Goal: Task Accomplishment & Management: Complete application form

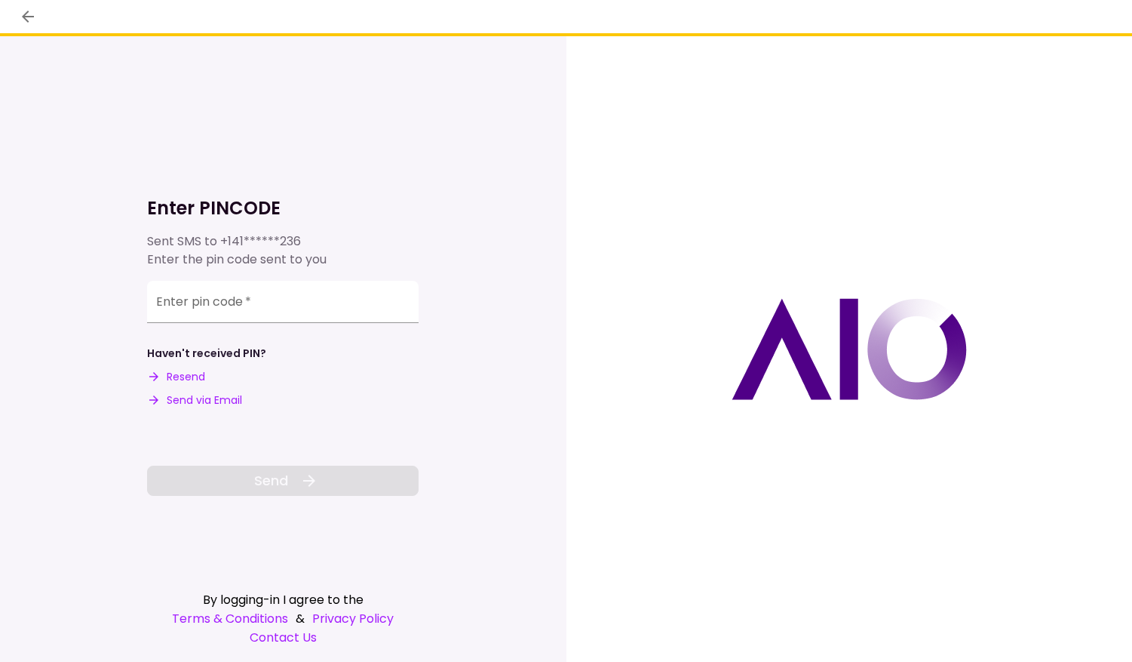
click at [176, 397] on button "Send via Email" at bounding box center [194, 400] width 95 height 16
click at [192, 295] on div "Enter pin code   *" at bounding box center [283, 299] width 272 height 42
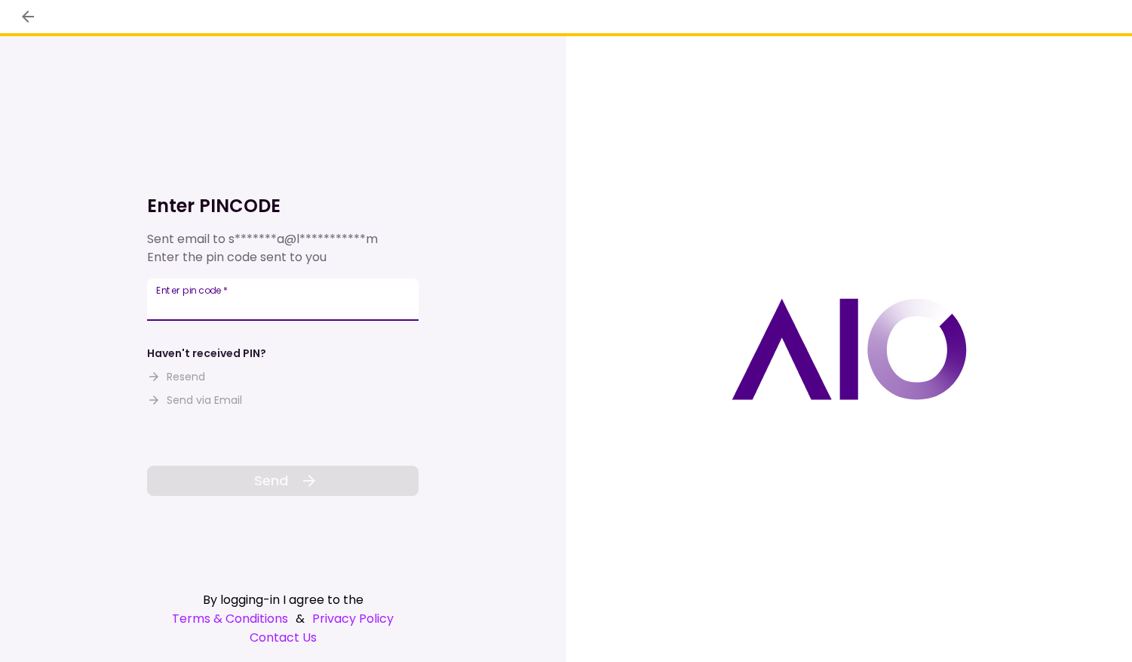
click at [221, 305] on input "Enter pin code   *" at bounding box center [283, 299] width 272 height 42
click at [272, 308] on input "Enter pin code   *" at bounding box center [283, 302] width 272 height 42
paste input "******"
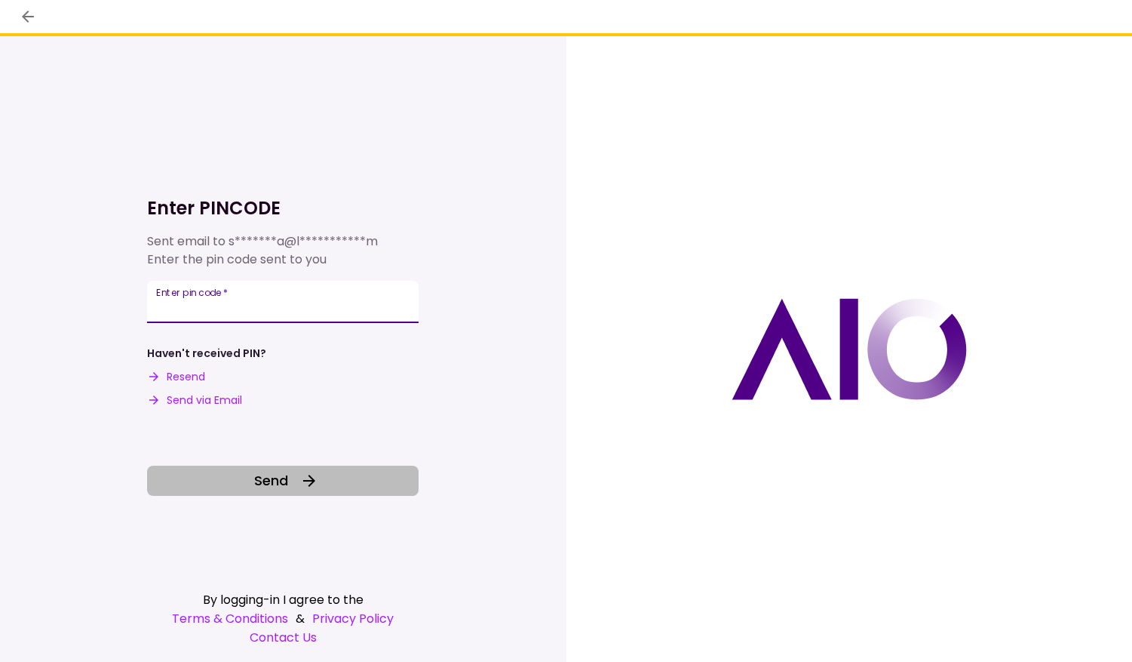
type input "******"
click at [222, 484] on button "Send" at bounding box center [283, 480] width 272 height 30
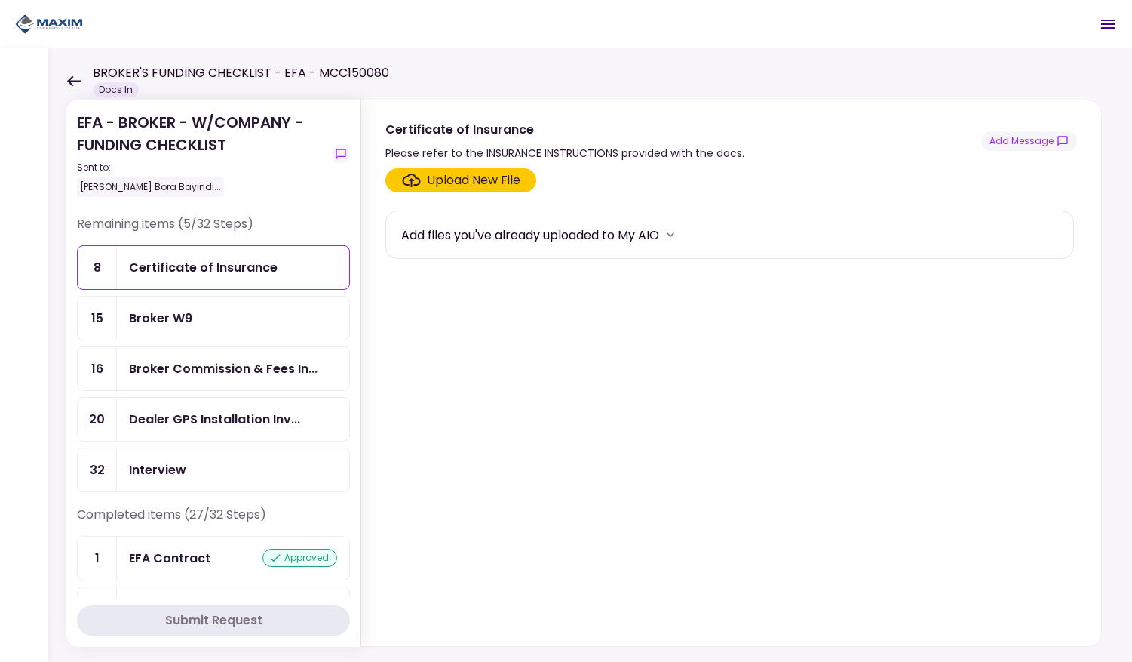
click at [170, 318] on div "Broker W9" at bounding box center [160, 318] width 63 height 19
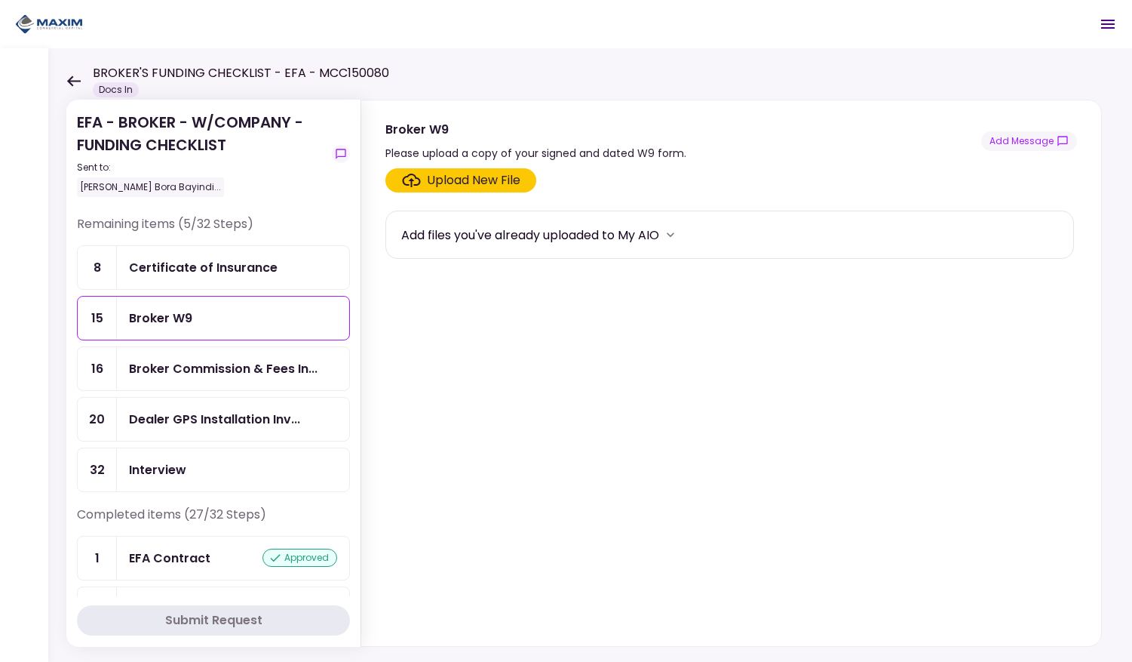
click at [454, 183] on div "Upload New File" at bounding box center [474, 180] width 94 height 18
click at [0, 0] on input "Upload New File" at bounding box center [0, 0] width 0 height 0
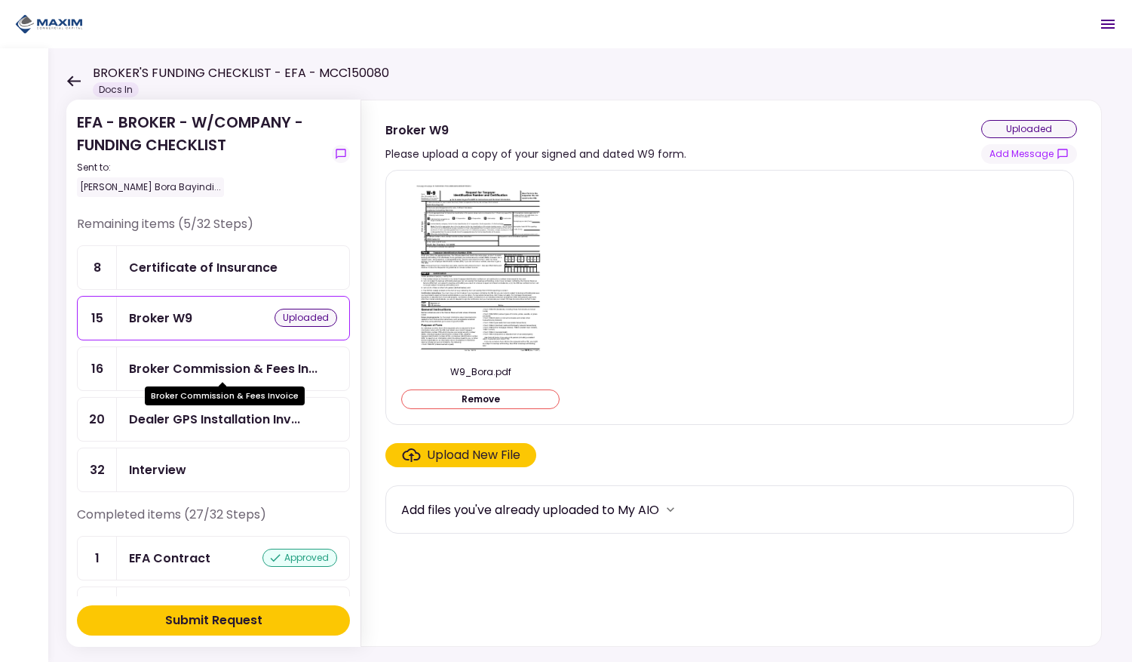
click at [195, 367] on div "Broker Commission & Fees In..." at bounding box center [223, 368] width 189 height 19
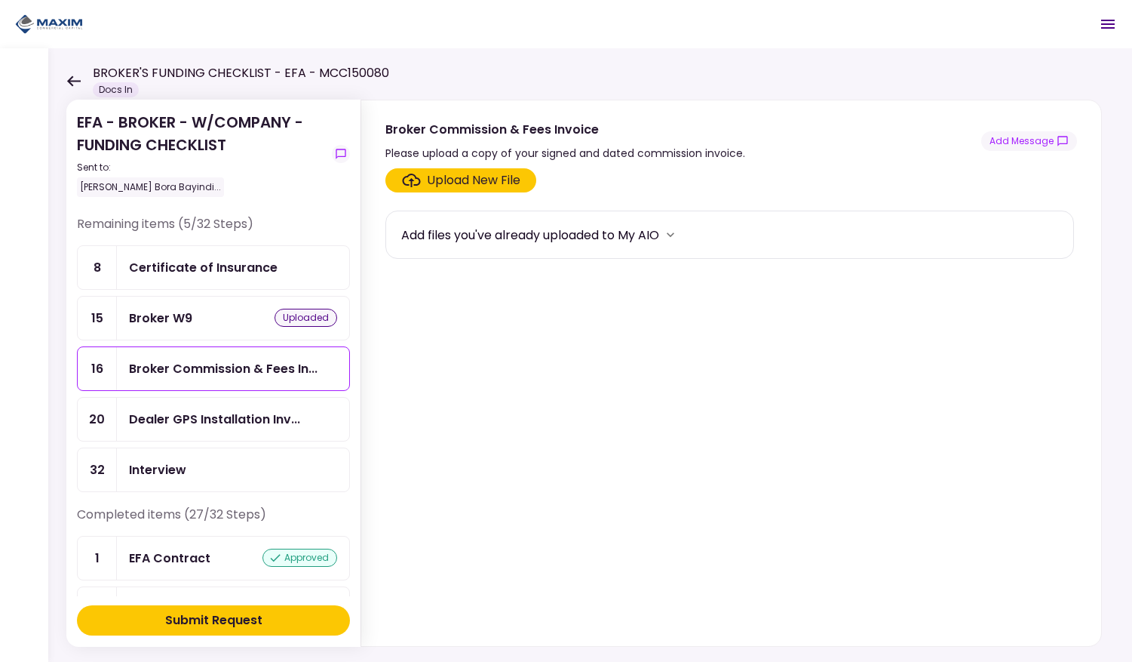
click at [436, 180] on div "Upload New File" at bounding box center [474, 180] width 94 height 18
click at [0, 0] on input "Upload New File" at bounding box center [0, 0] width 0 height 0
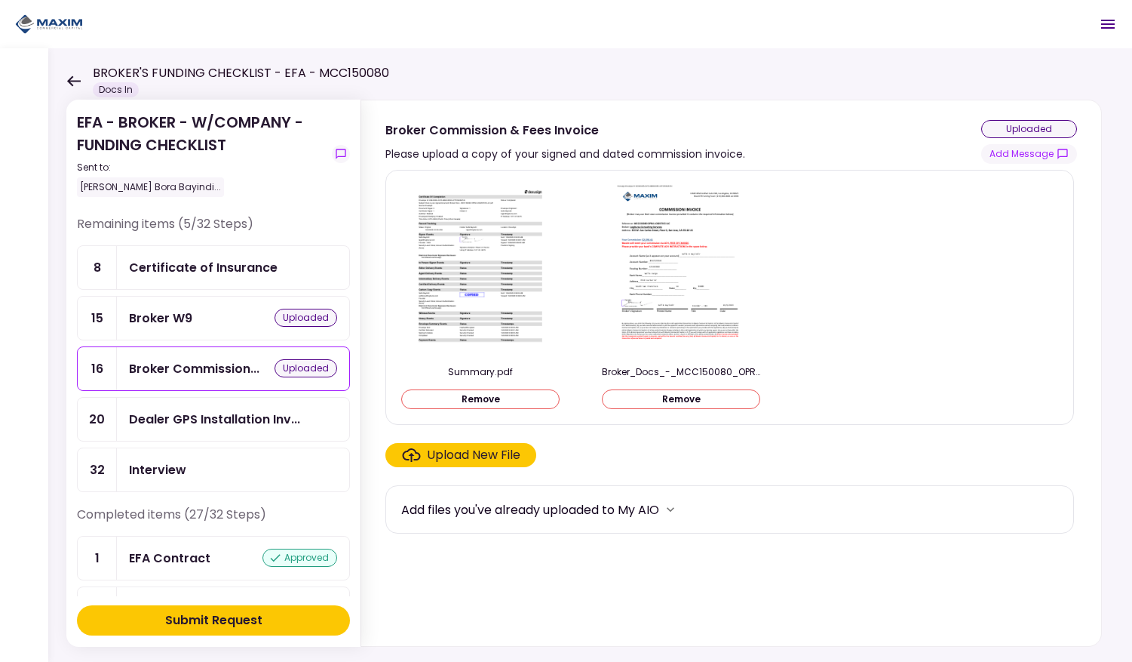
click at [208, 269] on div "Certificate of Insurance" at bounding box center [203, 267] width 149 height 19
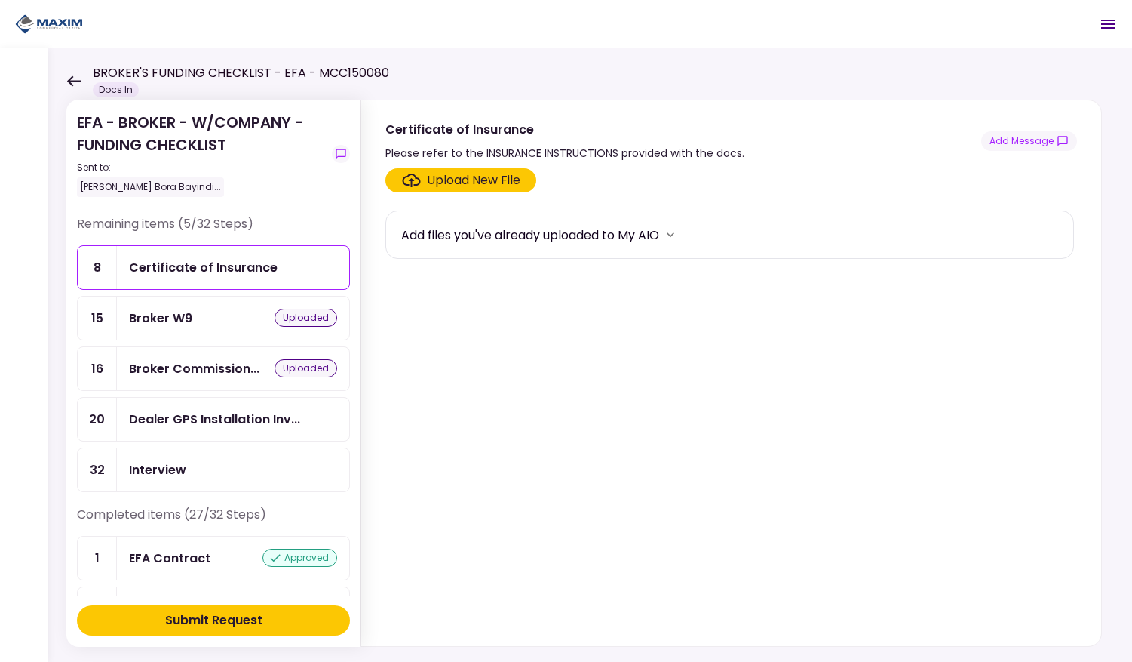
click at [462, 185] on div "Upload New File" at bounding box center [474, 180] width 94 height 18
click at [0, 0] on input "Upload New File" at bounding box center [0, 0] width 0 height 0
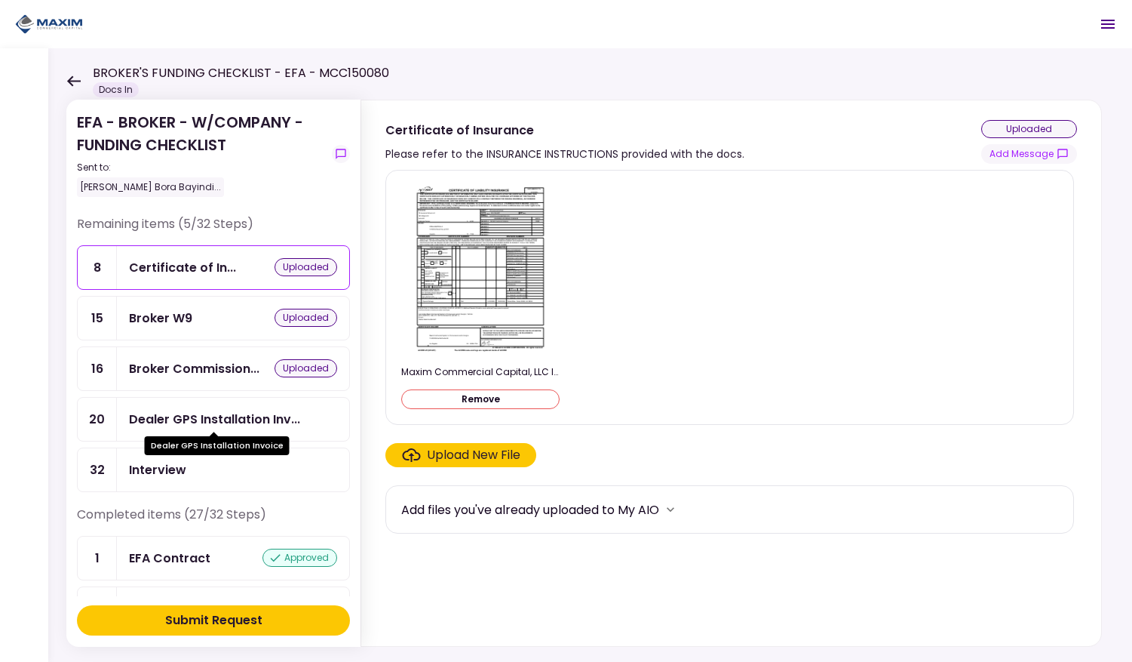
click at [191, 419] on div "Dealer GPS Installation Inv..." at bounding box center [214, 419] width 171 height 19
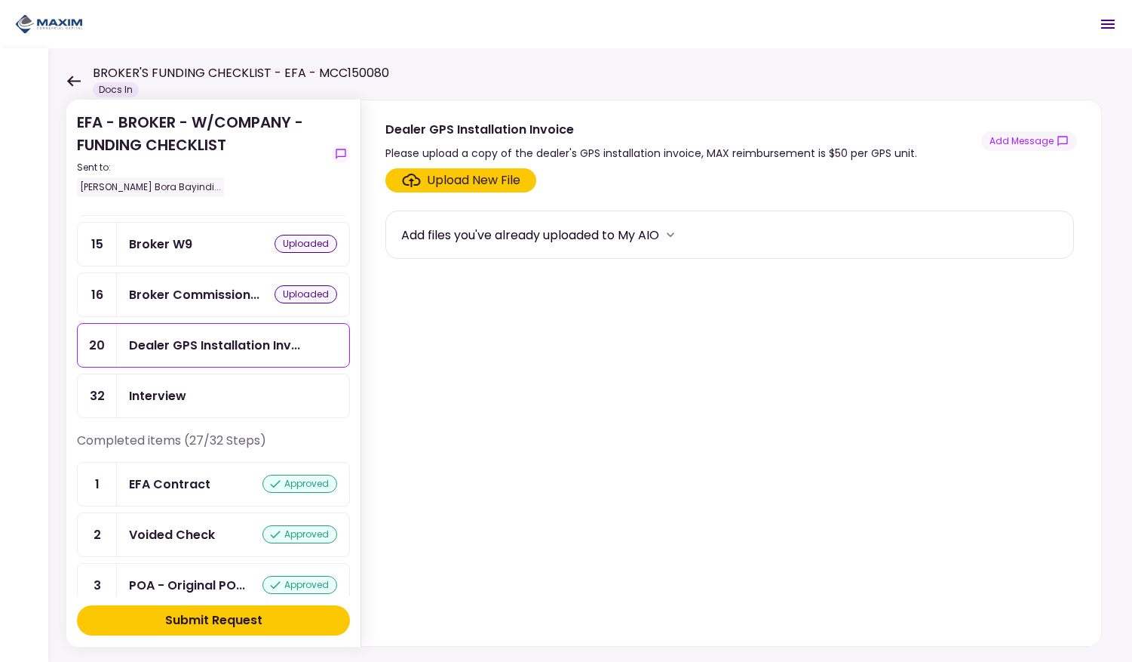
scroll to position [100, 0]
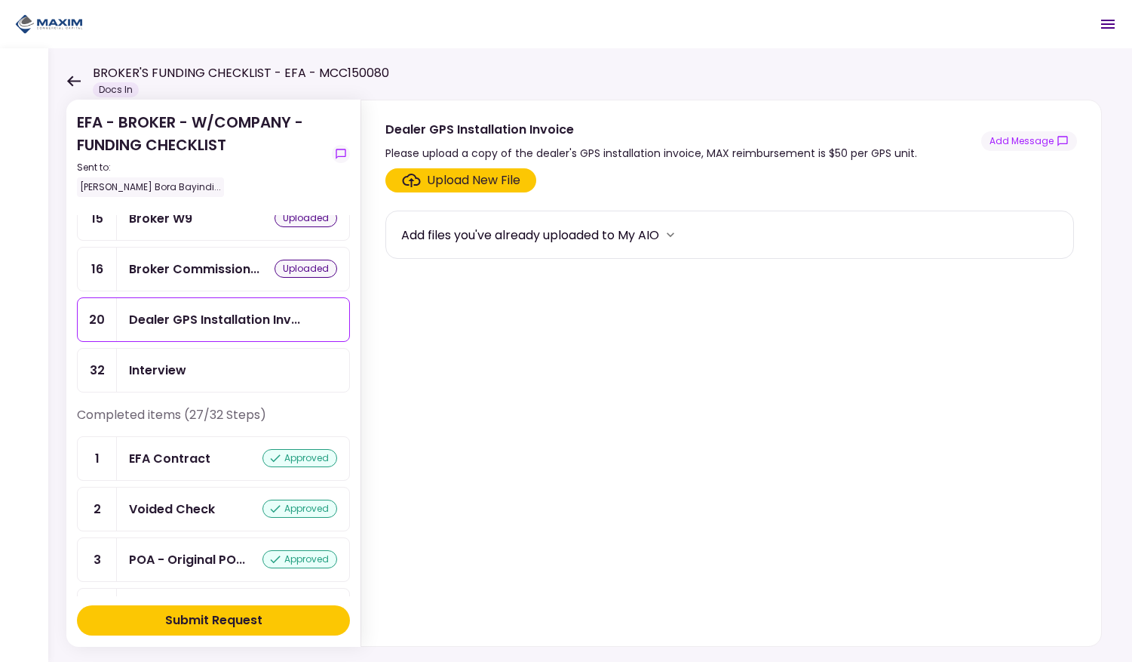
click at [242, 622] on div "Submit Request" at bounding box center [213, 620] width 97 height 18
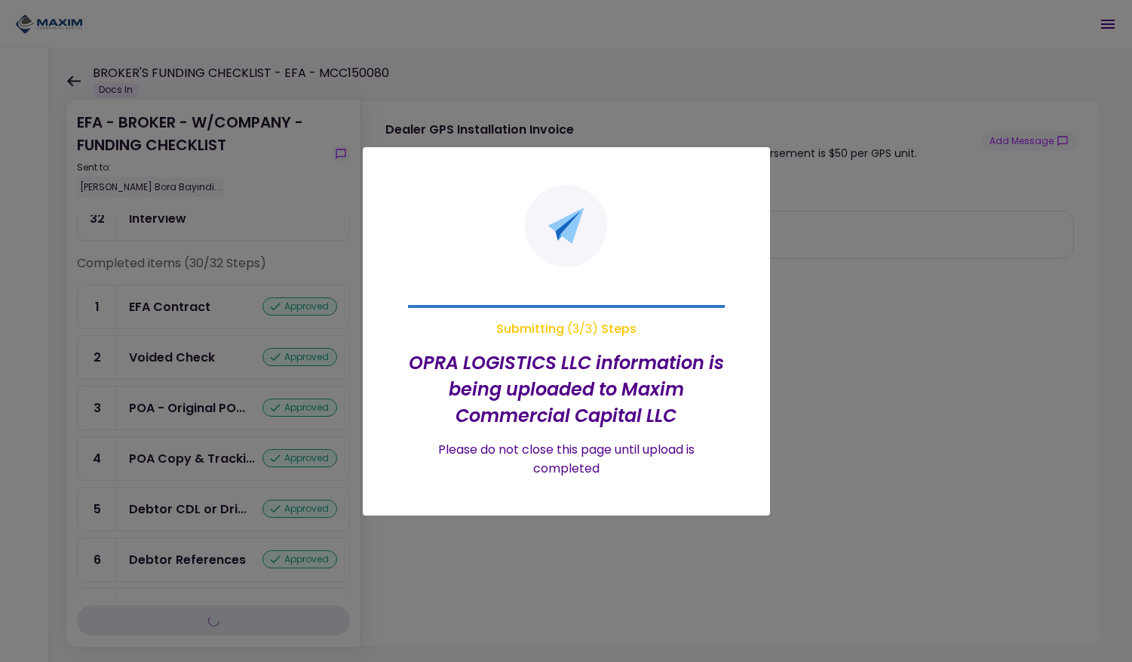
scroll to position [0, 0]
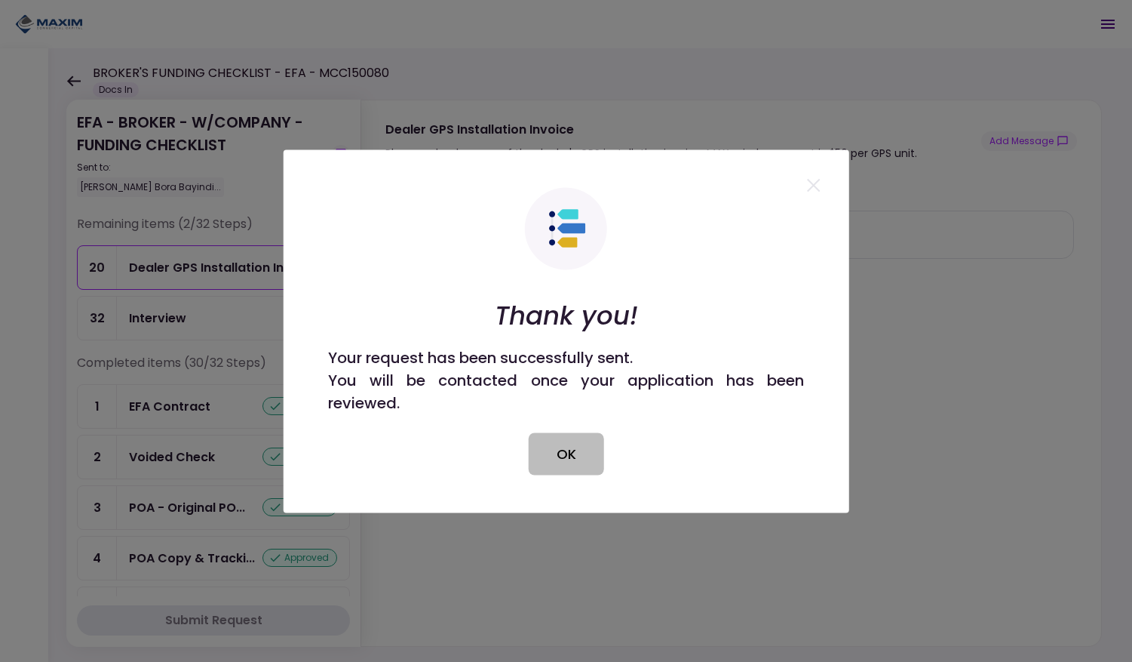
click at [564, 448] on button "OK" at bounding box center [566, 453] width 75 height 42
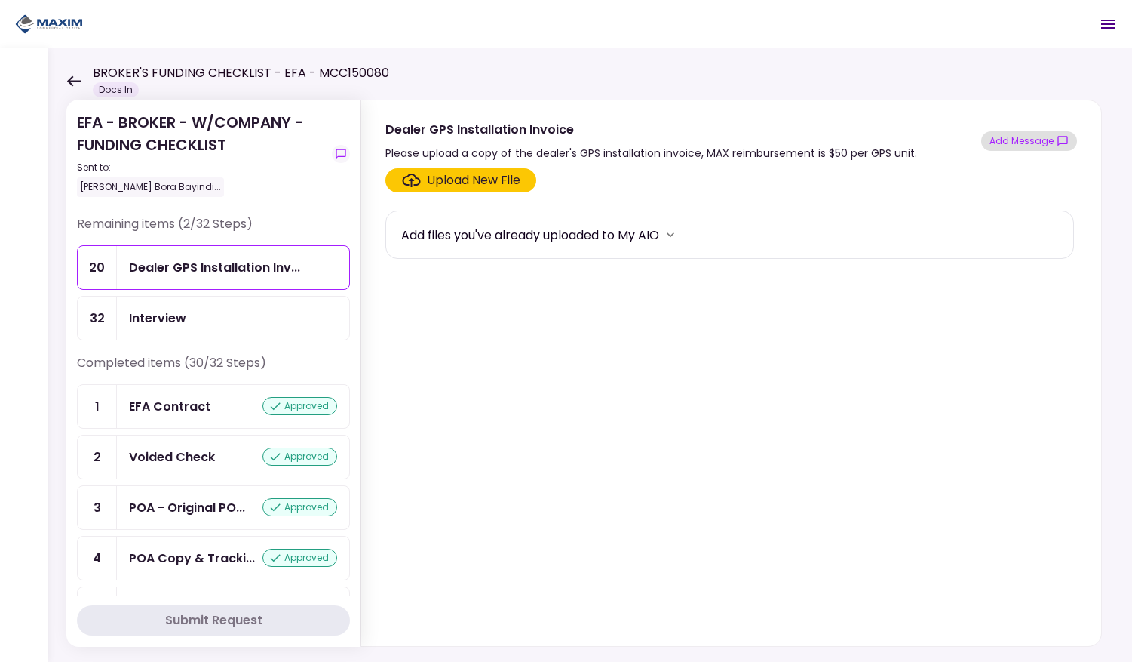
click at [1008, 137] on button "Add Message" at bounding box center [1030, 141] width 96 height 20
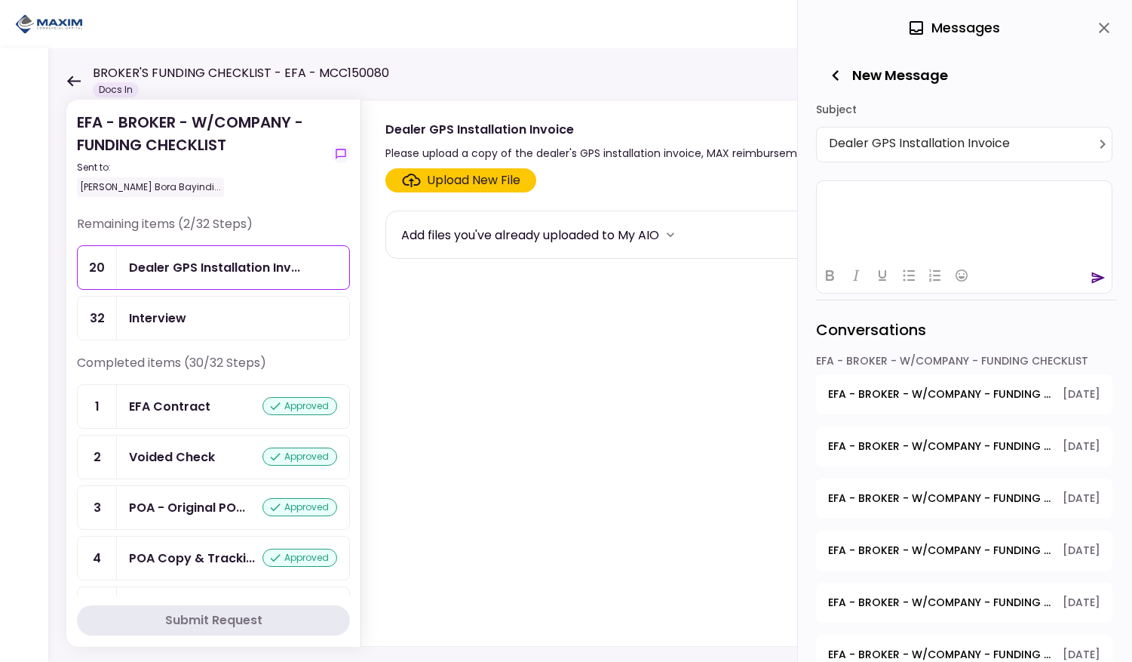
click at [1107, 24] on icon "close" at bounding box center [1104, 28] width 18 height 18
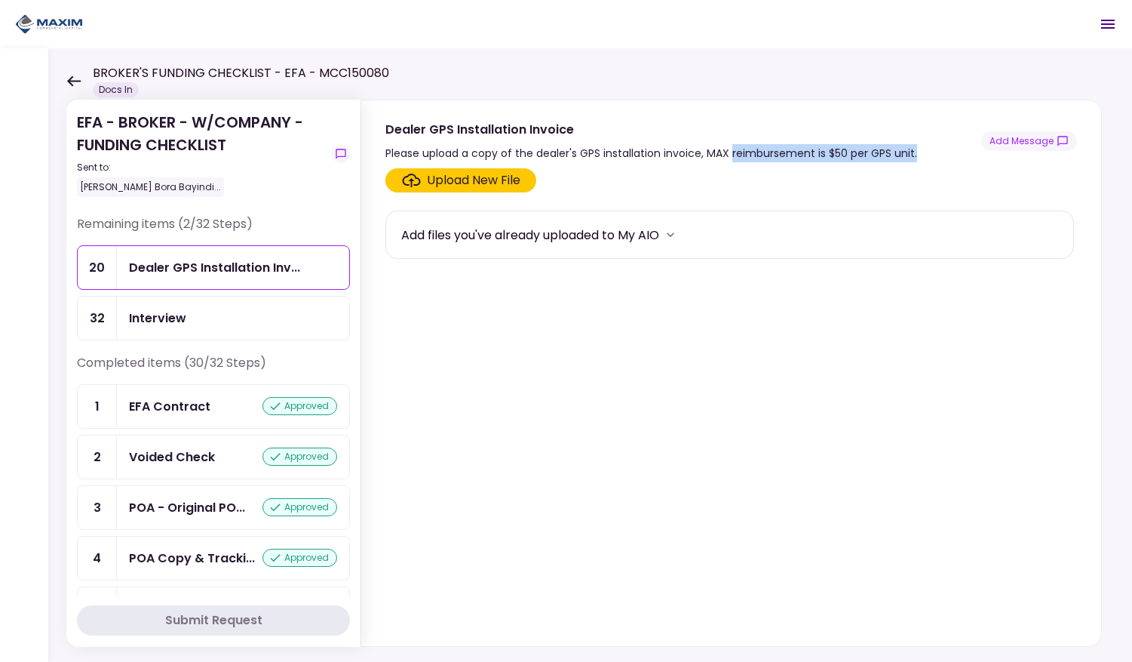
drag, startPoint x: 732, startPoint y: 152, endPoint x: 926, endPoint y: 154, distance: 194.7
click at [926, 154] on div "Dealer GPS Installation Invoice Please upload a copy of the dealer's GPS instal…" at bounding box center [732, 141] width 692 height 42
copy div "reimbursement is $50 per GPS unit."
click at [1008, 140] on button "Add Message" at bounding box center [1030, 141] width 96 height 20
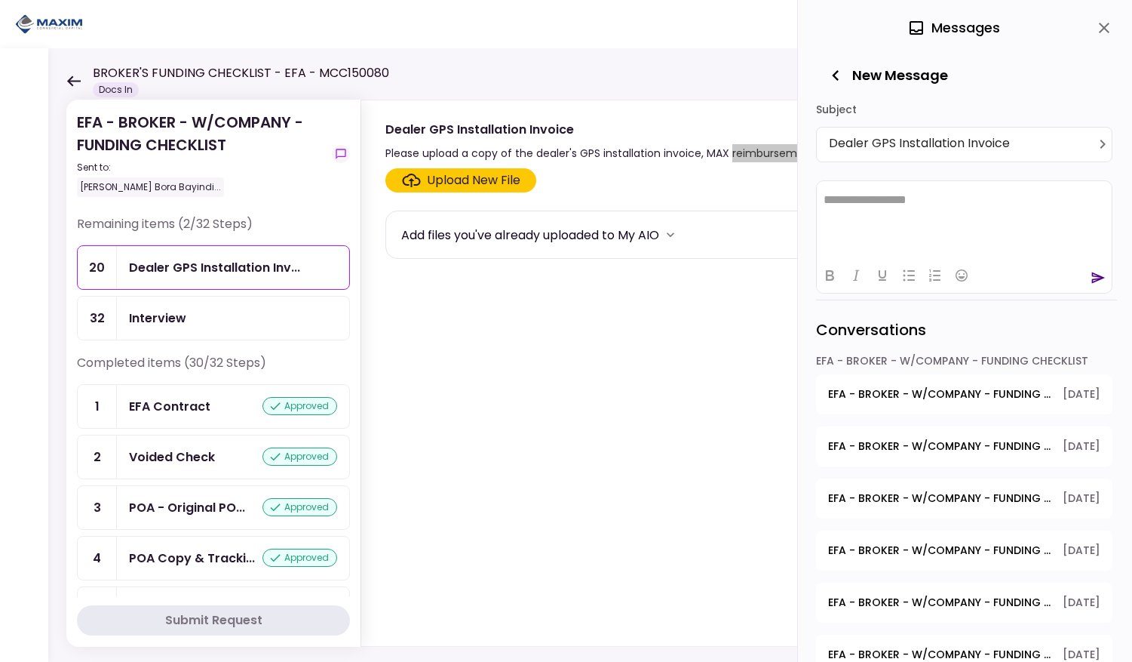
click at [856, 212] on html "**********" at bounding box center [964, 199] width 295 height 38
click at [908, 200] on p "**********" at bounding box center [964, 199] width 281 height 14
drag, startPoint x: 919, startPoint y: 200, endPoint x: 1071, endPoint y: 200, distance: 151.6
click at [1072, 200] on p "**********" at bounding box center [964, 199] width 281 height 14
click at [830, 198] on p "**********" at bounding box center [964, 199] width 281 height 14
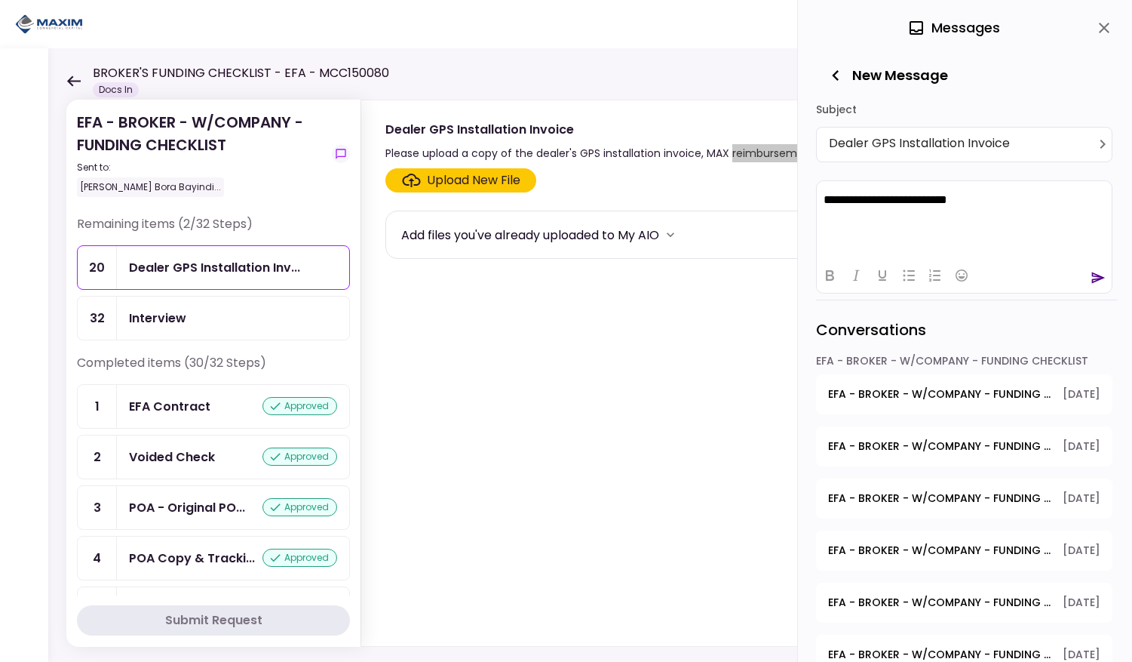
click at [1001, 192] on p "**********" at bounding box center [964, 199] width 281 height 14
click at [1099, 276] on icon "send" at bounding box center [1099, 277] width 14 height 11
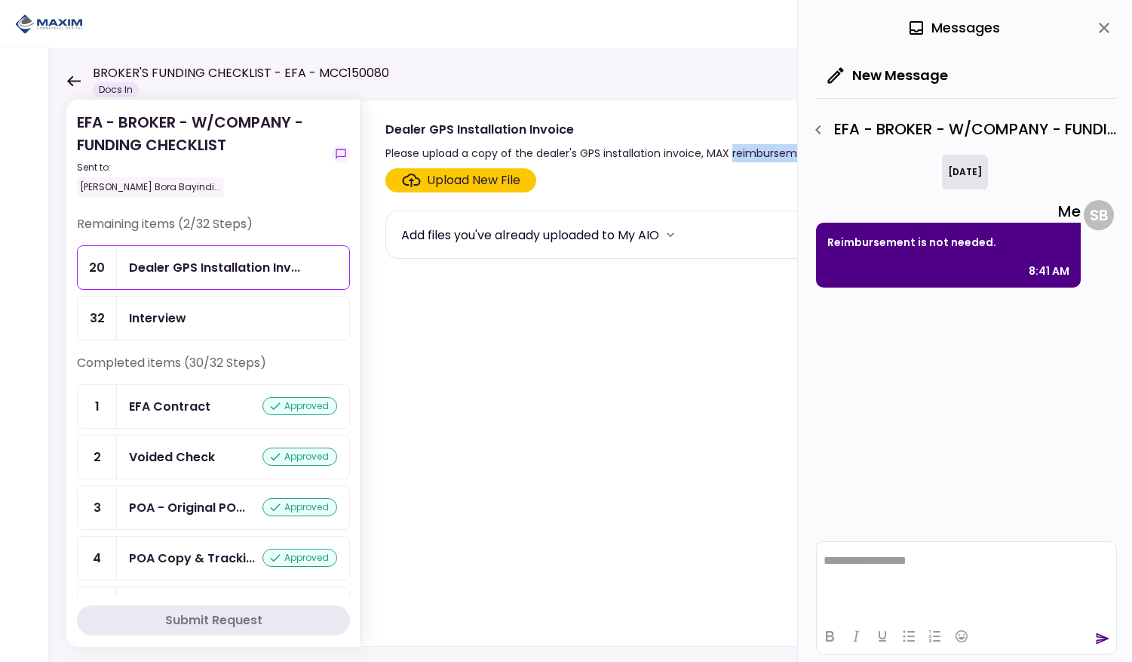
click at [156, 315] on div "Interview" at bounding box center [157, 318] width 57 height 19
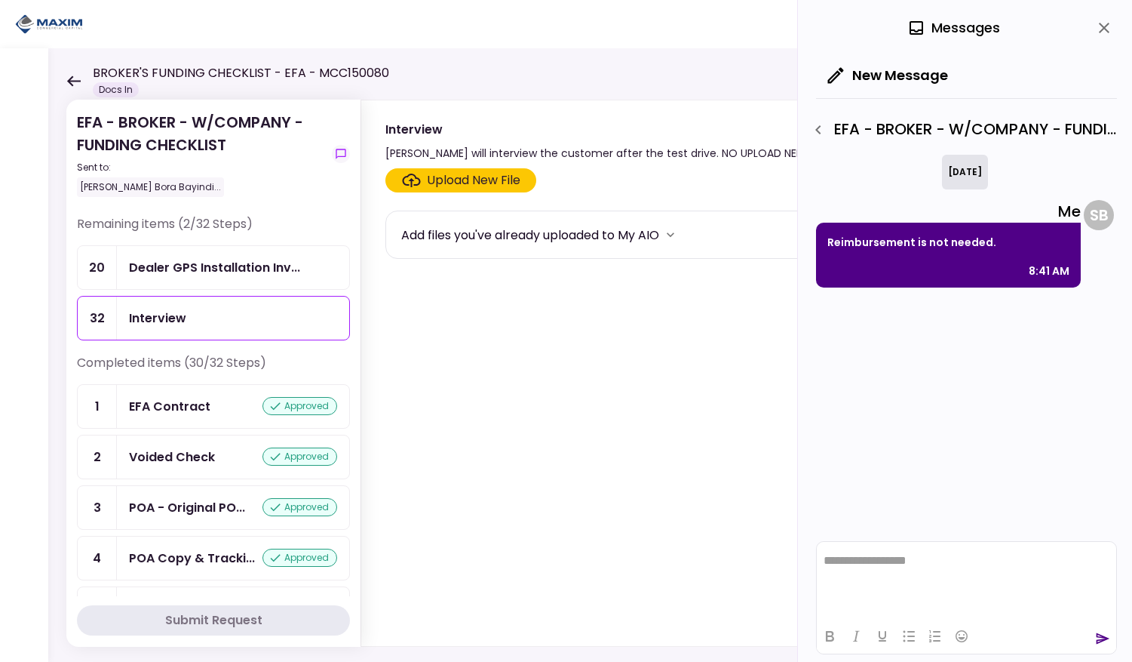
click at [1105, 24] on icon "close" at bounding box center [1104, 28] width 18 height 18
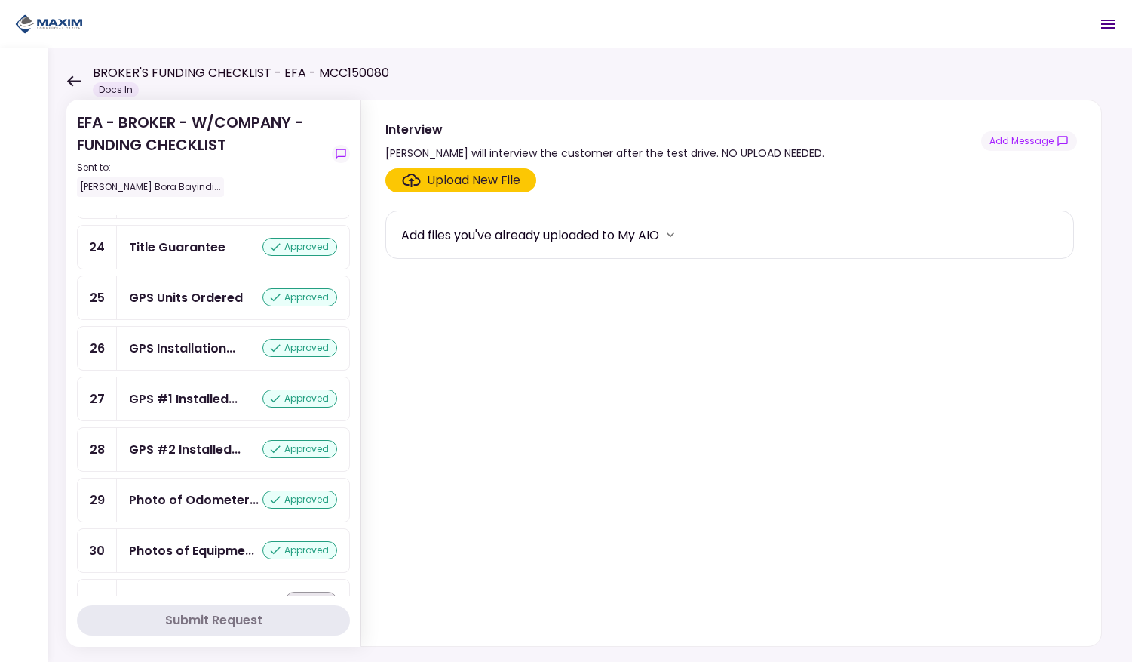
scroll to position [1288, 0]
